Goal: Information Seeking & Learning: Learn about a topic

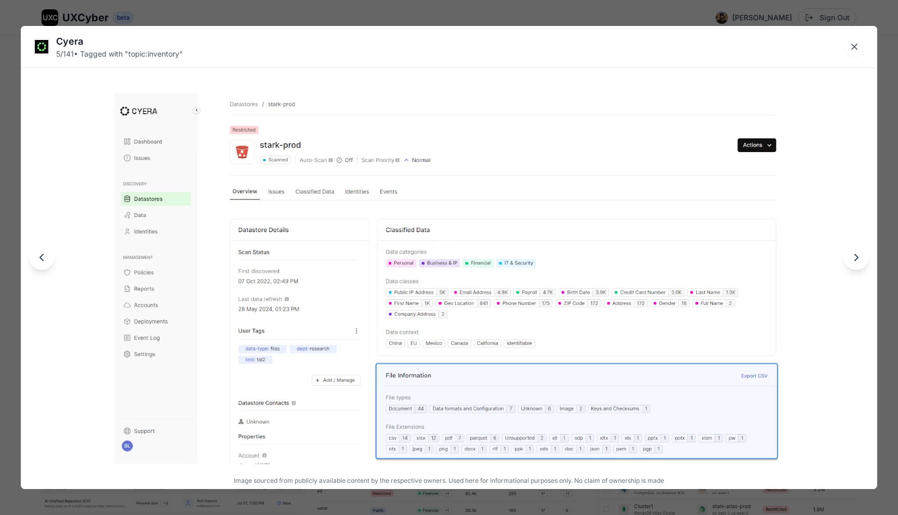
scroll to position [552, 0]
click at [234, 6] on div "Cyera 5 / 141 • Tagged with " topic:inventory " Image sourced from publicly ava…" at bounding box center [449, 257] width 898 height 515
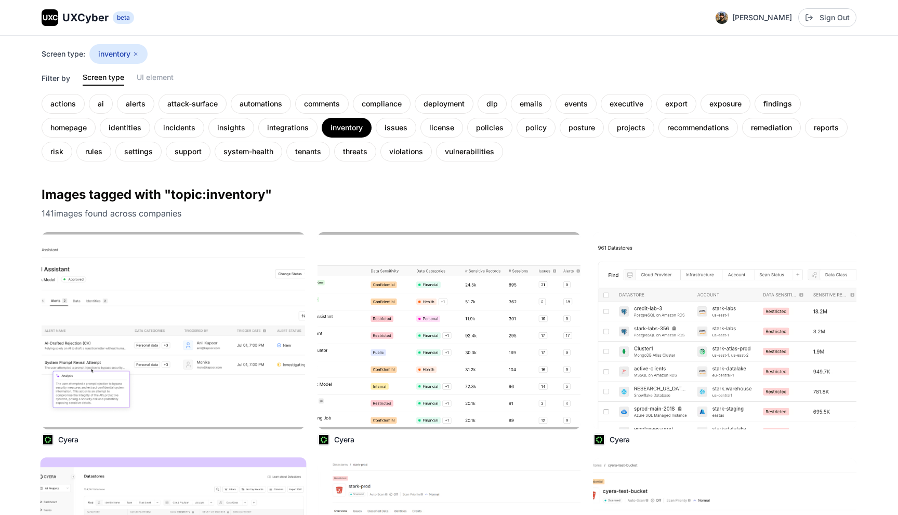
scroll to position [0, 0]
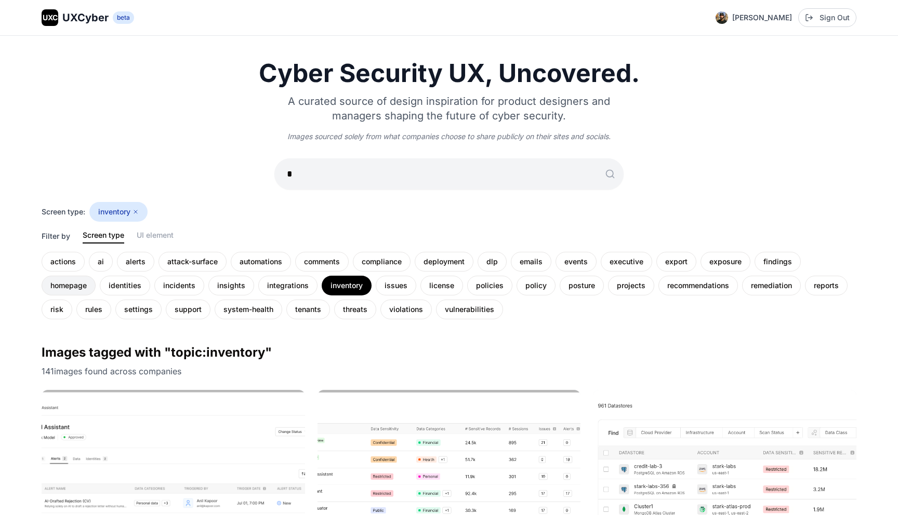
click at [86, 287] on div "homepage" at bounding box center [69, 286] width 54 height 20
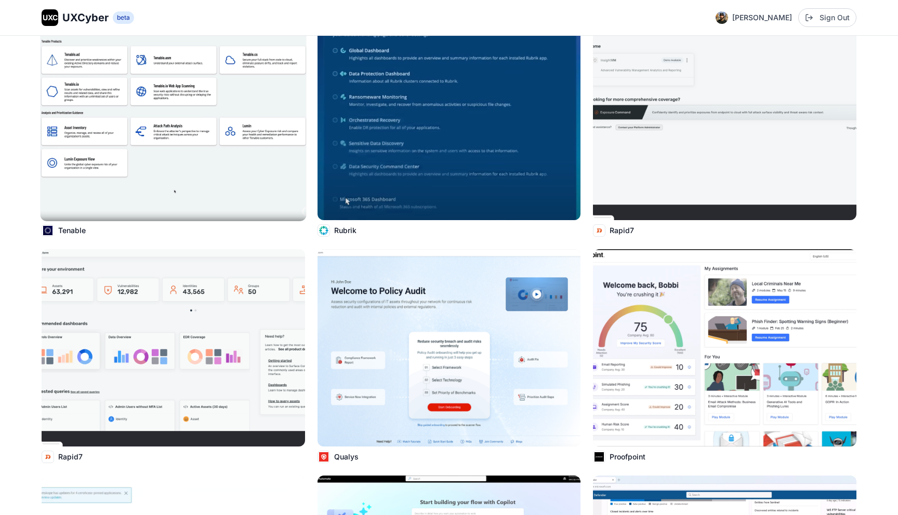
scroll to position [373, 0]
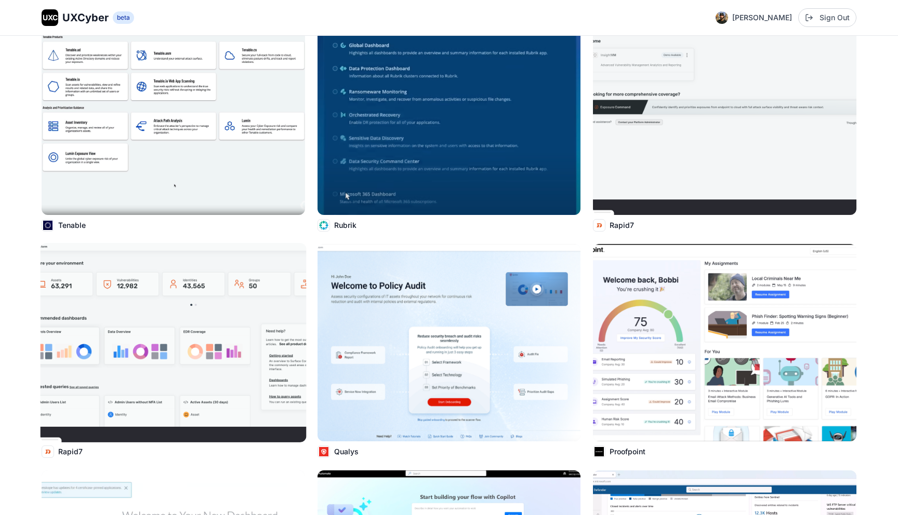
click at [237, 315] on img at bounding box center [173, 343] width 266 height 200
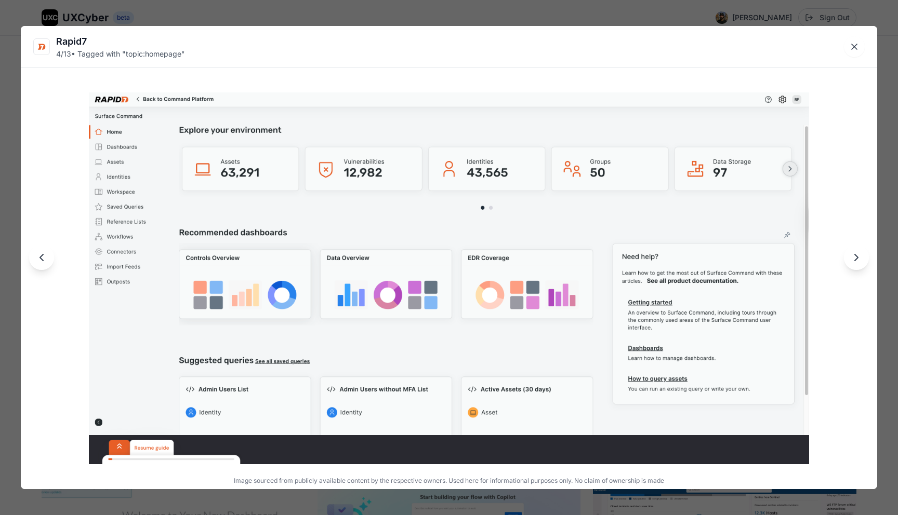
click at [250, 18] on div "Rapid7 4 / 13 • Tagged with " topic:homepage " Image sourced from publicly avai…" at bounding box center [449, 257] width 898 height 515
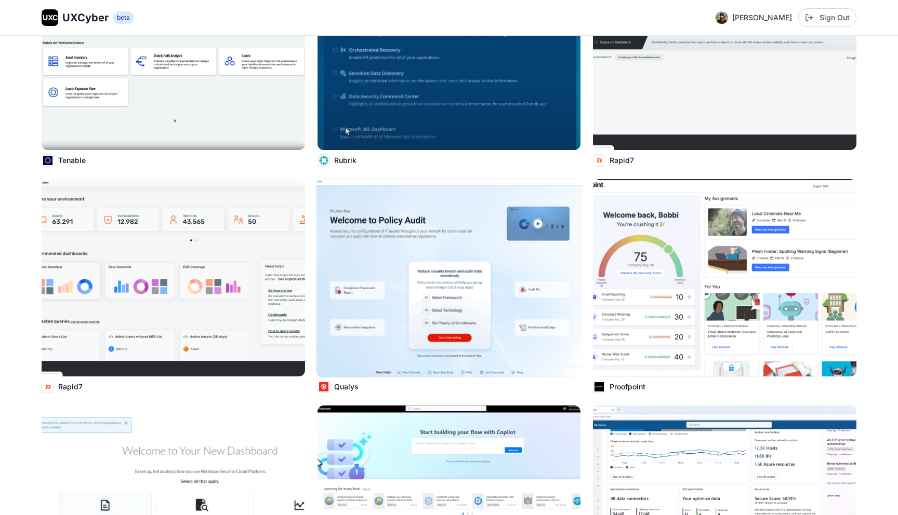
scroll to position [386, 0]
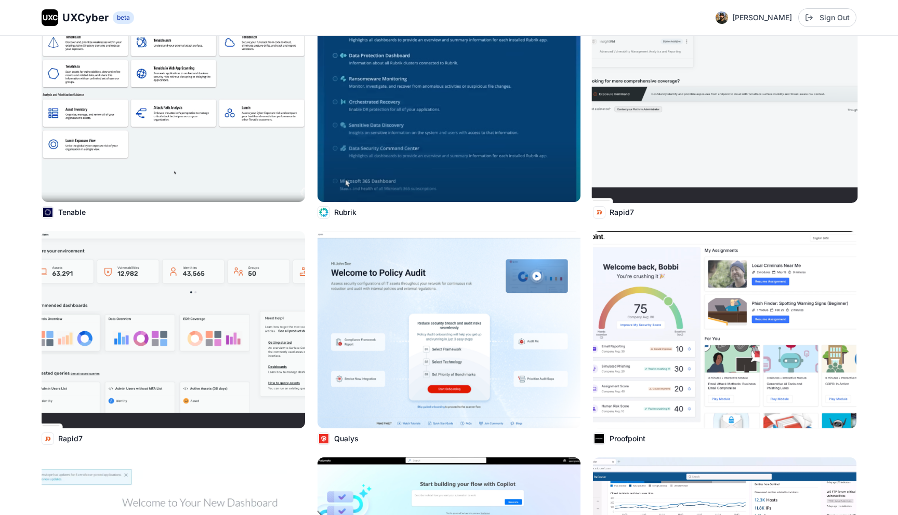
click at [700, 102] on img at bounding box center [725, 104] width 266 height 200
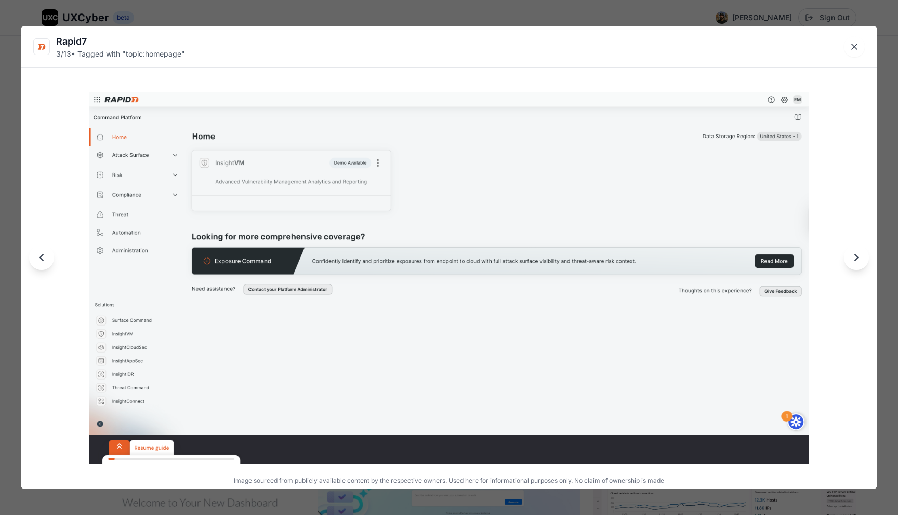
click at [402, 31] on div "Rapid7 3 / 13 • Tagged with " topic:homepage "" at bounding box center [449, 47] width 856 height 42
click at [5, 96] on div "Rapid7 3 / 13 • Tagged with " topic:homepage " Image sourced from publicly avai…" at bounding box center [449, 257] width 898 height 515
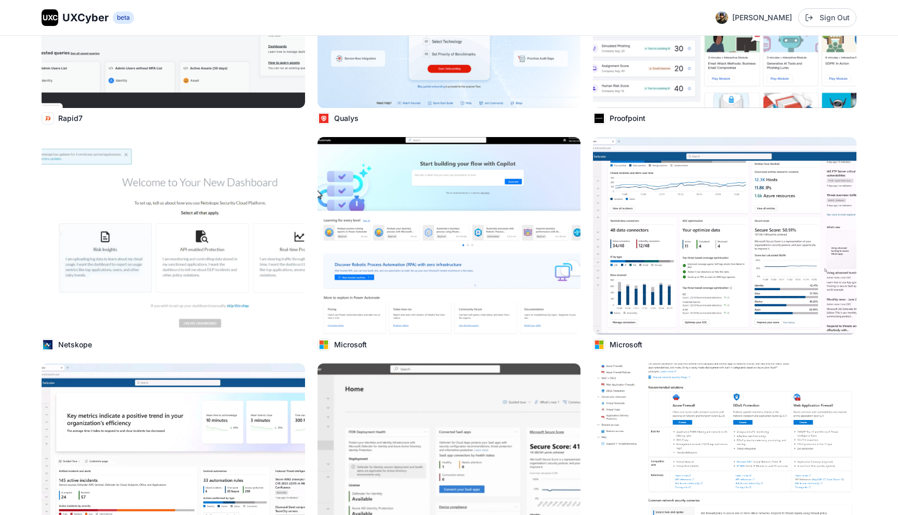
scroll to position [724, 0]
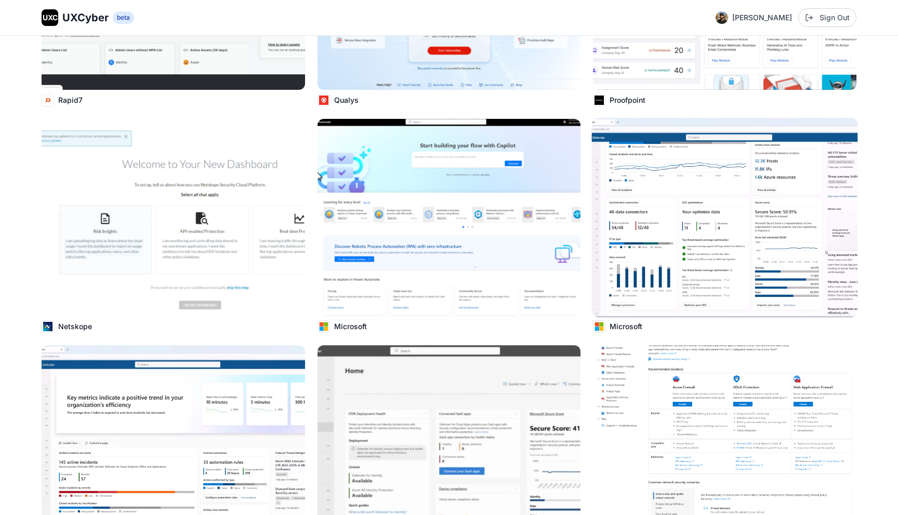
click at [639, 241] on img at bounding box center [725, 218] width 266 height 200
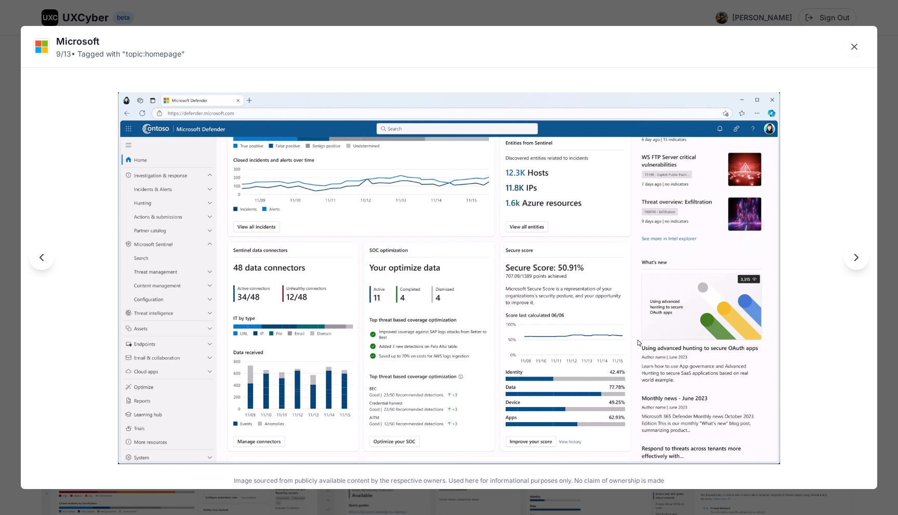
click at [448, 22] on div "Microsoft 9 / 13 • Tagged with " topic:homepage " Image sourced from publicly a…" at bounding box center [449, 257] width 898 height 515
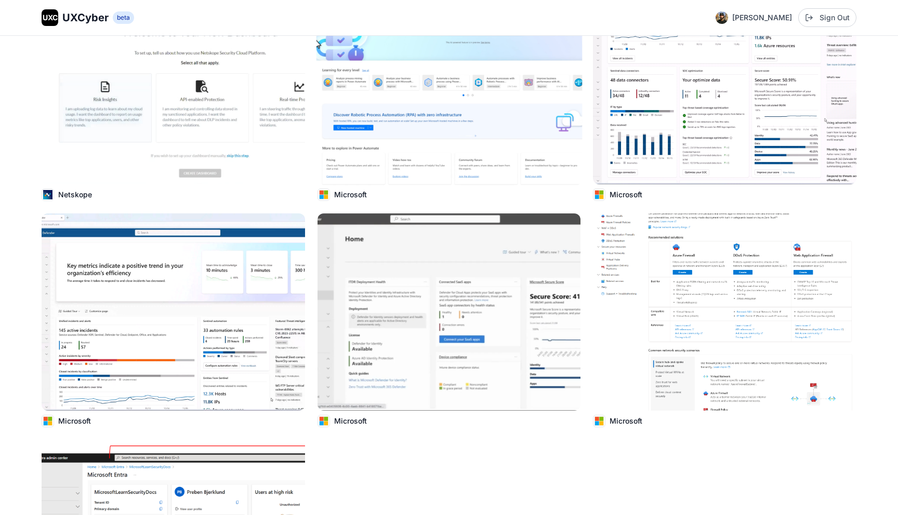
scroll to position [937, 0]
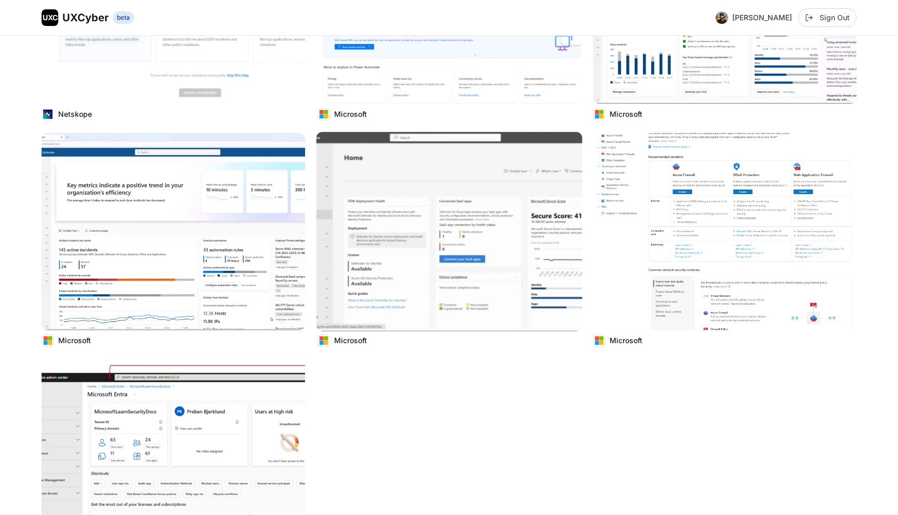
click at [487, 184] on img at bounding box center [449, 232] width 266 height 200
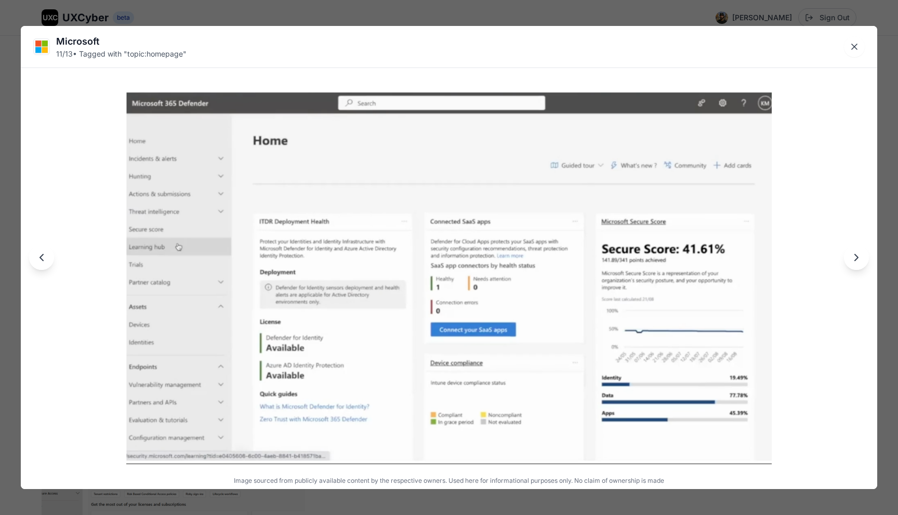
click at [495, 18] on div "Microsoft 11 / 13 • Tagged with " topic:homepage " Image sourced from publicly …" at bounding box center [449, 257] width 898 height 515
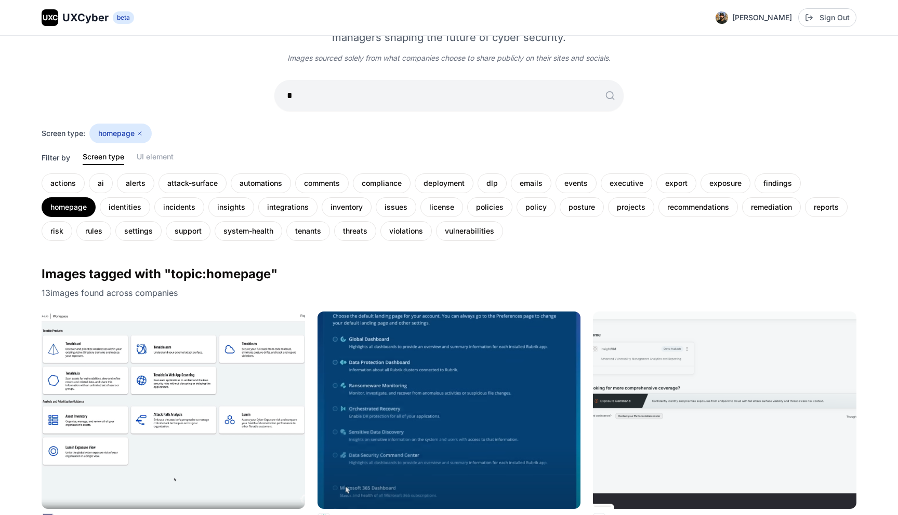
scroll to position [0, 0]
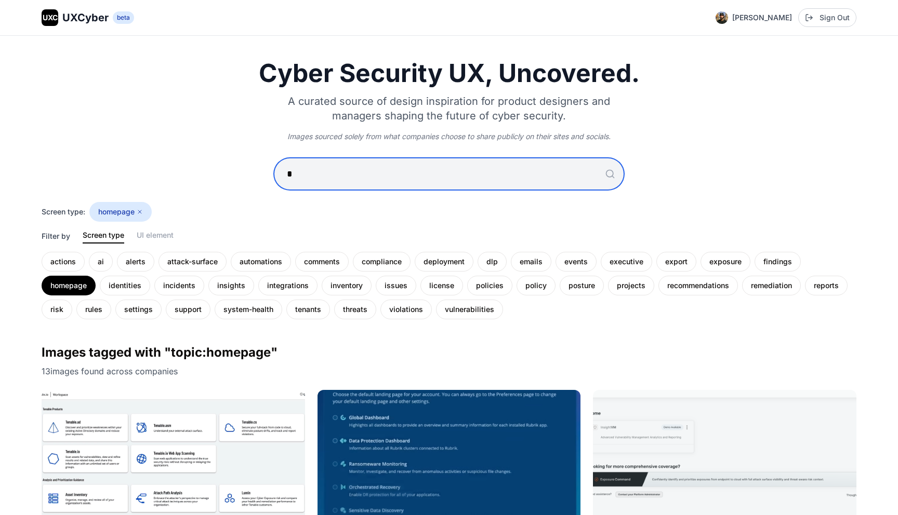
click at [311, 184] on input "*" at bounding box center [448, 173] width 349 height 31
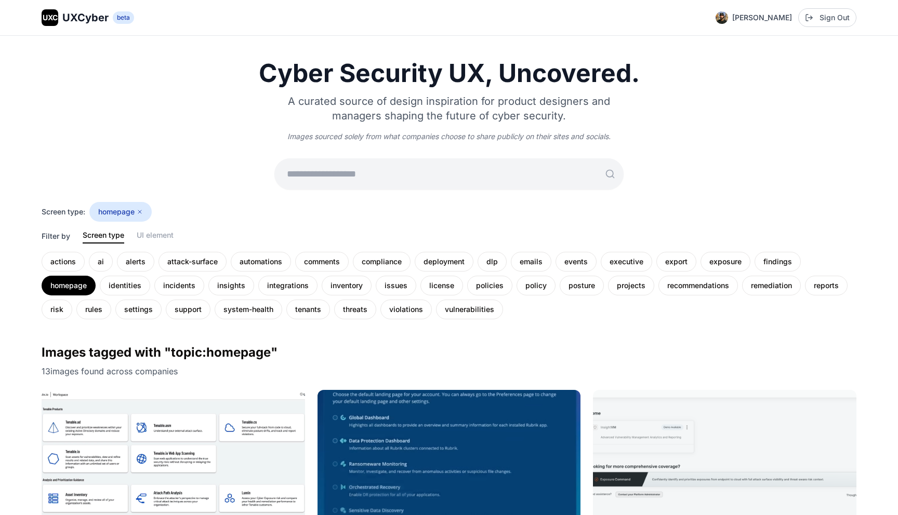
click at [143, 181] on div "Cyber Security UX, Uncovered. A curated source of design inspiration for produc…" at bounding box center [449, 190] width 815 height 259
click at [144, 208] on div "homepage" at bounding box center [120, 212] width 62 height 20
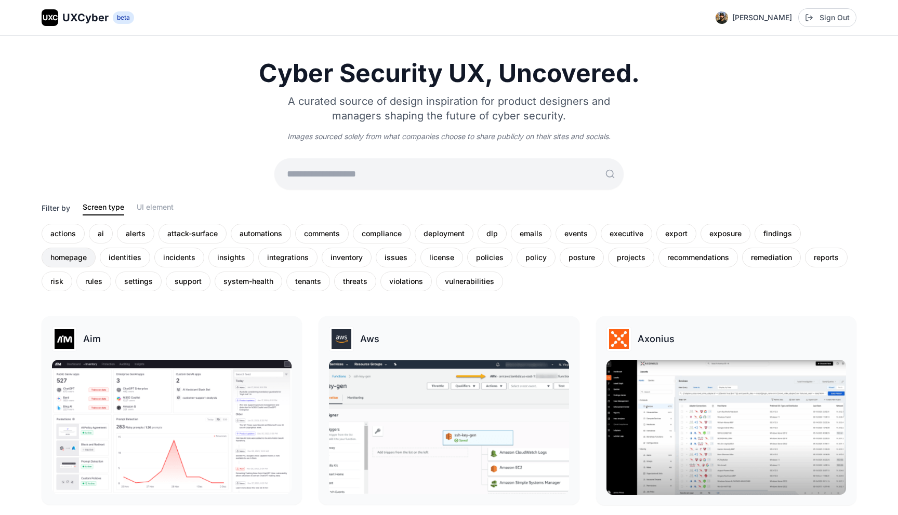
click at [74, 259] on div "homepage" at bounding box center [69, 258] width 54 height 20
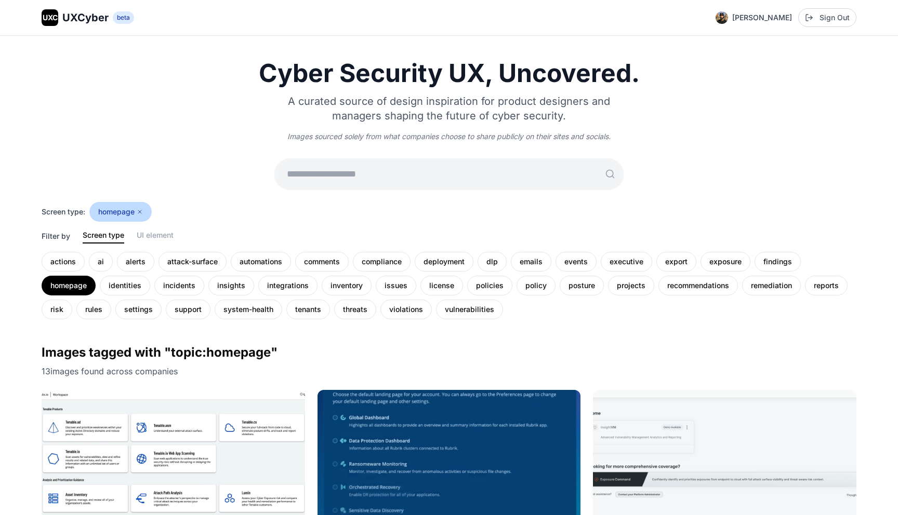
click at [142, 211] on icon at bounding box center [140, 212] width 6 height 6
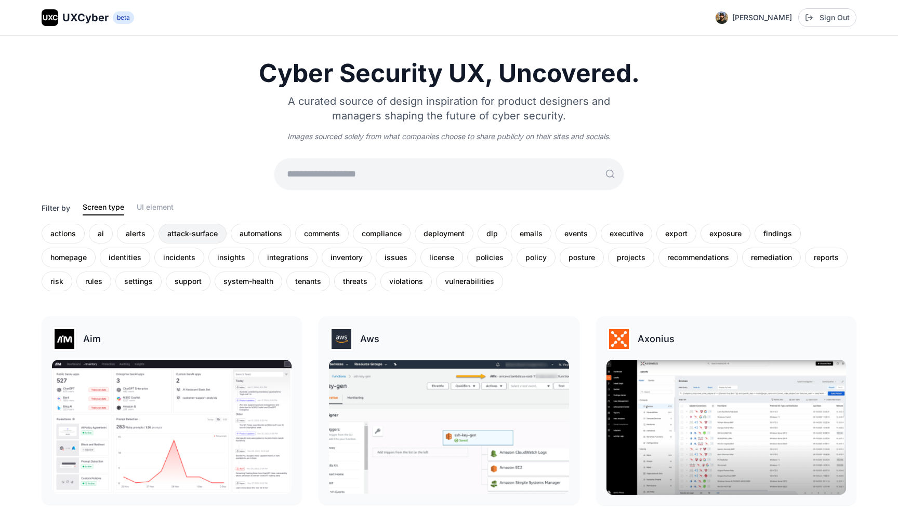
scroll to position [181, 0]
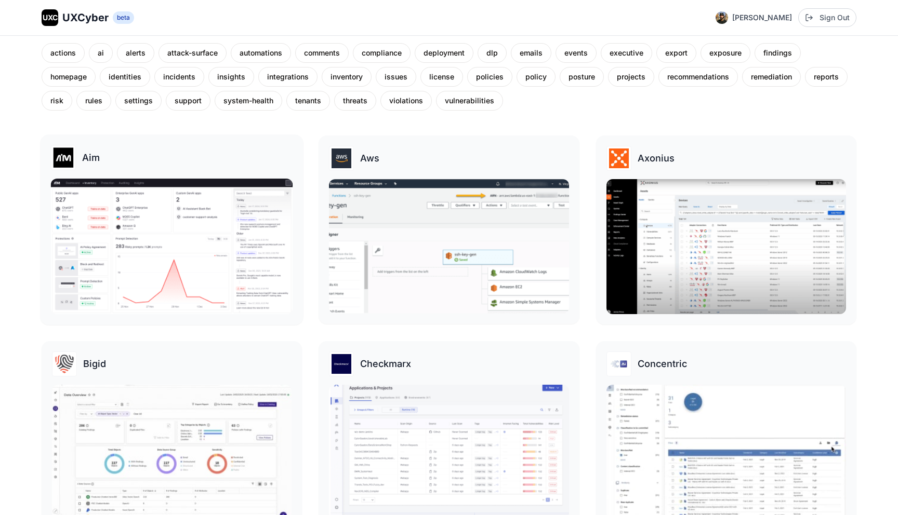
click at [165, 247] on img at bounding box center [172, 247] width 242 height 136
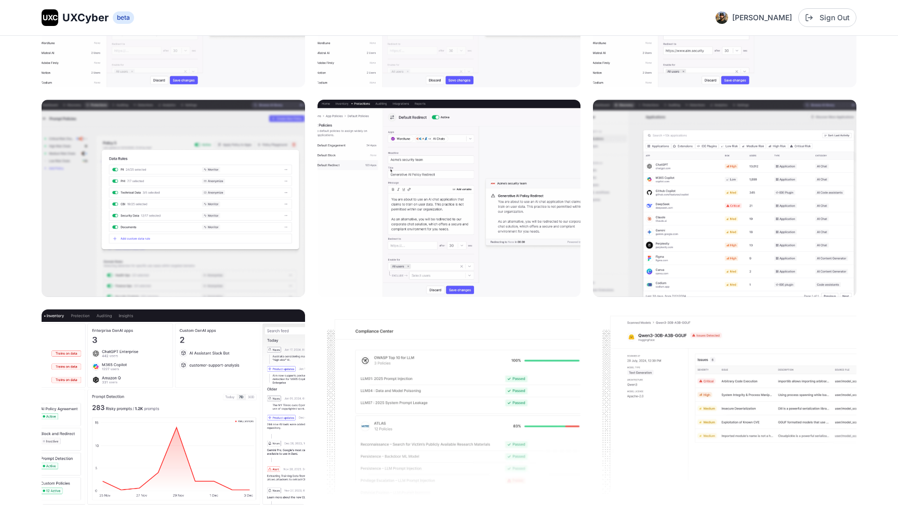
scroll to position [972, 0]
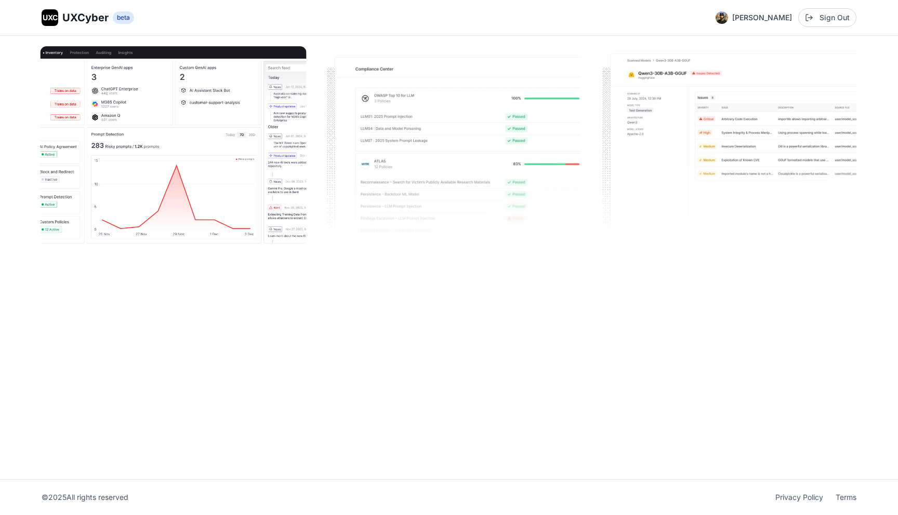
click at [218, 173] on img at bounding box center [173, 146] width 266 height 200
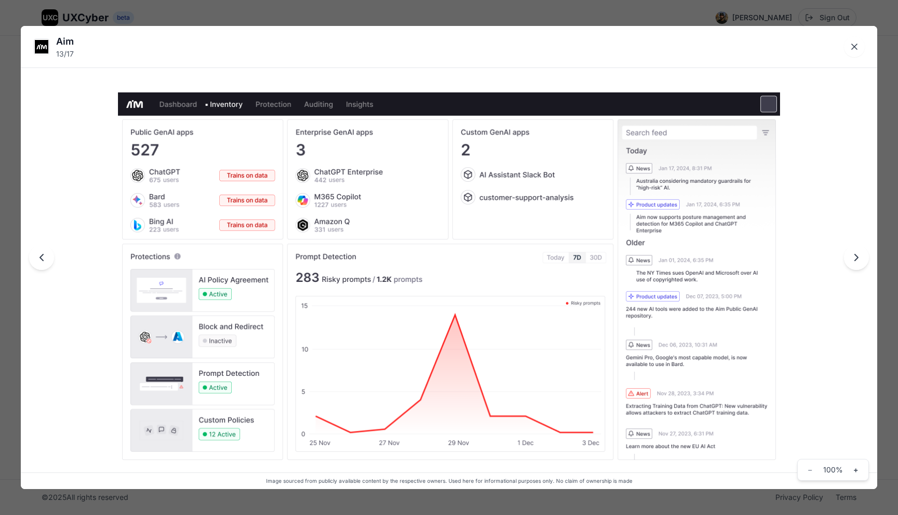
click at [277, 16] on div "Aim 13 / 17 Image sourced from publicly available content by the respective own…" at bounding box center [449, 257] width 898 height 515
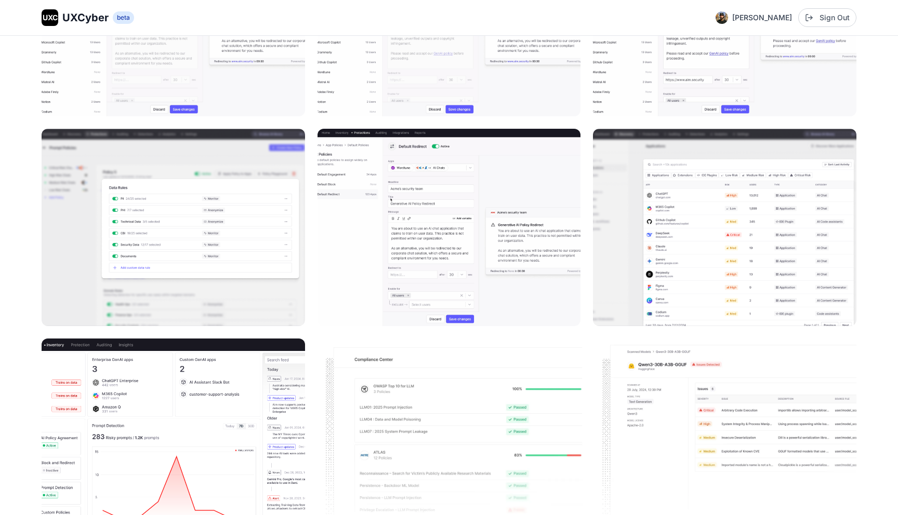
scroll to position [590, 0]
